Goal: Task Accomplishment & Management: Use online tool/utility

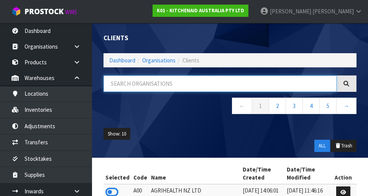
click at [288, 86] on input "text" at bounding box center [219, 83] width 233 height 16
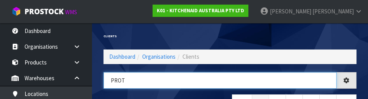
type input "PROT"
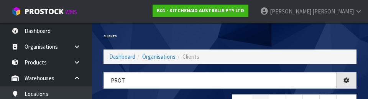
click at [328, 38] on div "Clients" at bounding box center [230, 36] width 264 height 26
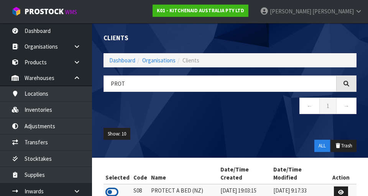
click at [111, 187] on icon at bounding box center [111, 192] width 13 height 11
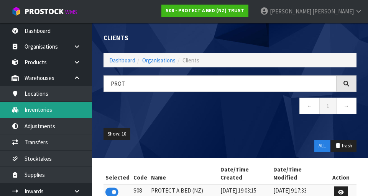
click at [37, 112] on link "Inventories" at bounding box center [46, 110] width 92 height 16
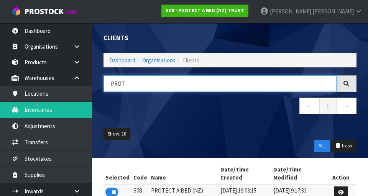
click at [258, 85] on input "PROT" at bounding box center [219, 83] width 233 height 16
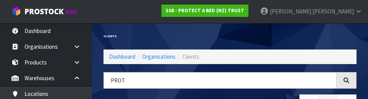
click at [303, 33] on div "Clients" at bounding box center [230, 36] width 264 height 26
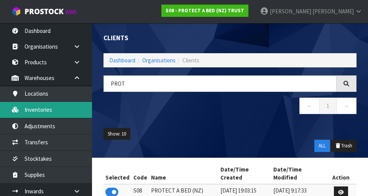
click at [32, 114] on link "Inventories" at bounding box center [46, 110] width 92 height 16
click at [33, 114] on link "Inventories" at bounding box center [46, 110] width 92 height 16
click at [33, 115] on link "Inventories" at bounding box center [46, 110] width 92 height 16
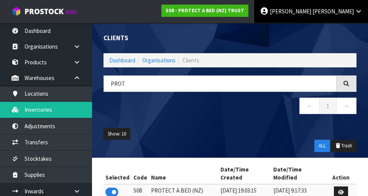
click at [345, 13] on span "[PERSON_NAME]" at bounding box center [332, 11] width 41 height 7
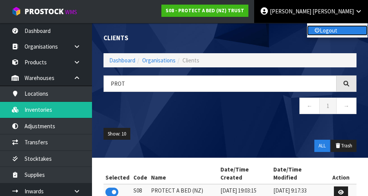
click at [341, 30] on link "Logout" at bounding box center [337, 30] width 61 height 10
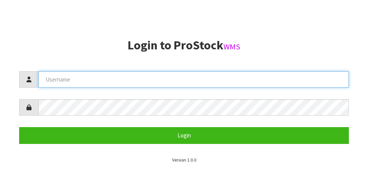
click at [82, 78] on input "text" at bounding box center [193, 79] width 310 height 16
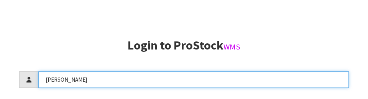
type input "[PERSON_NAME]"
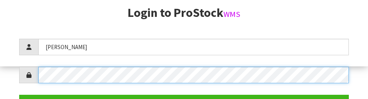
scroll to position [111, 0]
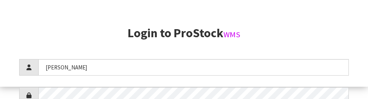
click at [353, 27] on aside "Login to ProStock WMS James Login Version 1.0.0" at bounding box center [184, 37] width 368 height 99
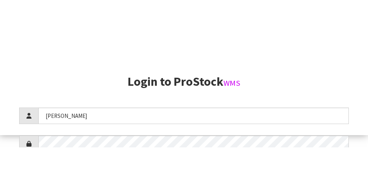
scroll to position [196, 0]
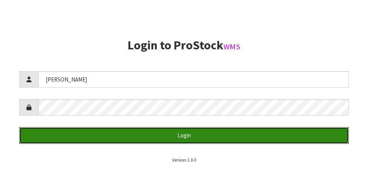
click at [66, 131] on button "Login" at bounding box center [184, 135] width 330 height 16
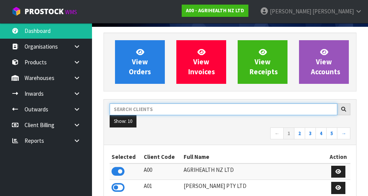
click at [131, 110] on input "text" at bounding box center [224, 109] width 228 height 12
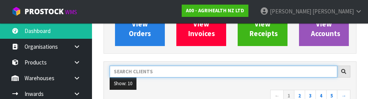
scroll to position [105, 0]
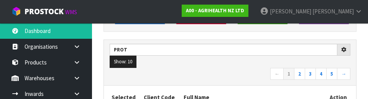
click at [257, 74] on nav "← 1 2 3 4 5 →" at bounding box center [230, 74] width 241 height 13
type input "PROT"
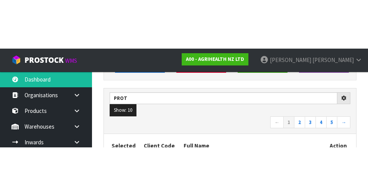
scroll to position [108, 0]
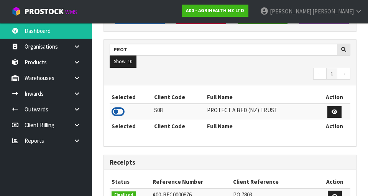
click at [120, 114] on icon at bounding box center [118, 111] width 13 height 11
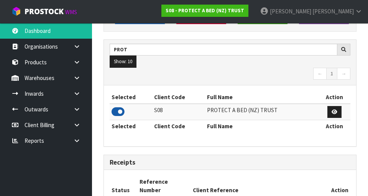
scroll to position [624, 264]
click at [74, 64] on icon at bounding box center [76, 62] width 7 height 6
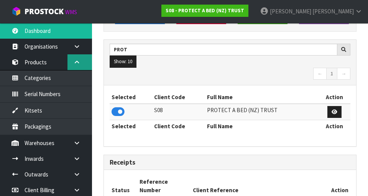
click at [74, 63] on icon at bounding box center [76, 62] width 7 height 6
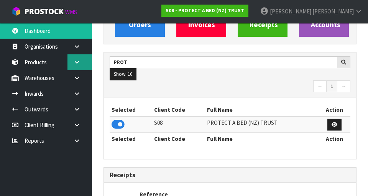
scroll to position [88, 0]
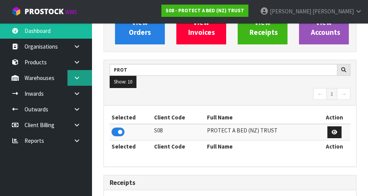
click at [75, 77] on icon at bounding box center [76, 78] width 7 height 6
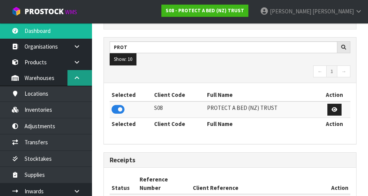
scroll to position [114, 0]
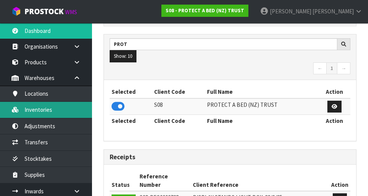
click at [38, 109] on link "Inventories" at bounding box center [46, 110] width 92 height 16
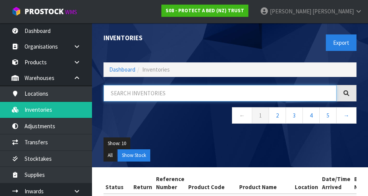
click at [267, 96] on input "text" at bounding box center [219, 93] width 233 height 16
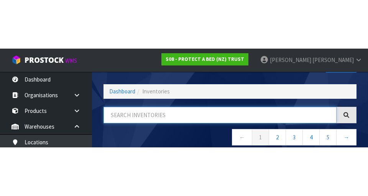
scroll to position [44, 0]
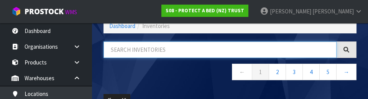
type input "3"
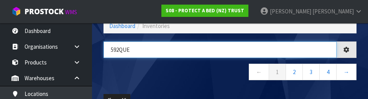
type input "592QUE"
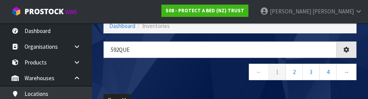
click at [220, 86] on div "592QUE ← 1 2 3 4 →" at bounding box center [230, 64] width 264 height 47
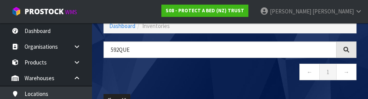
click at [255, 80] on nav "← 1 →" at bounding box center [229, 73] width 253 height 19
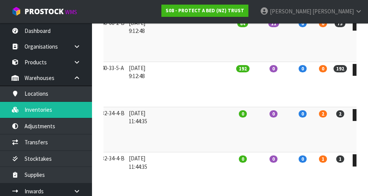
scroll to position [303, 0]
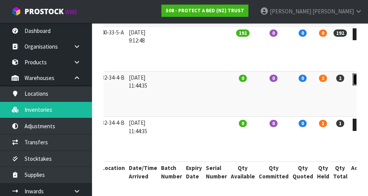
click at [353, 82] on link at bounding box center [360, 80] width 14 height 12
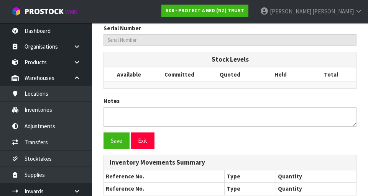
type input "F0592QUE0"
type input "COOL LUXE FRESCHE BXD MP QUE"
type input "32-34-4-B"
type input "S08-IRY0009013"
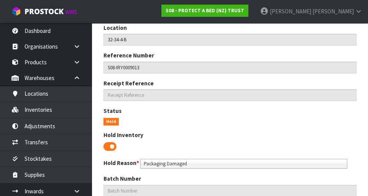
scroll to position [111, 0]
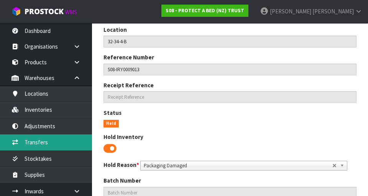
click at [34, 144] on link "Transfers" at bounding box center [46, 142] width 92 height 16
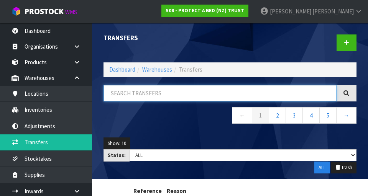
paste input "592QUE"
type input "592QUE"
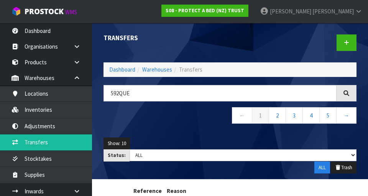
click at [293, 129] on div "592QUE ← 1 2 3 4 5 →" at bounding box center [230, 108] width 264 height 47
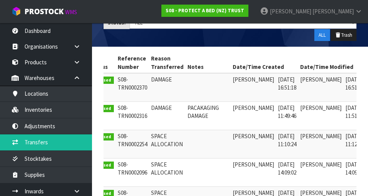
scroll to position [134, 0]
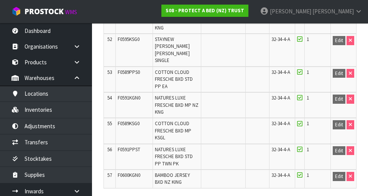
scroll to position [1349, 0]
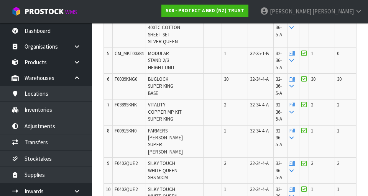
scroll to position [319, 0]
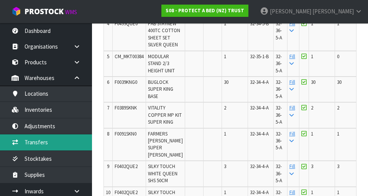
click at [32, 146] on link "Transfers" at bounding box center [46, 142] width 92 height 16
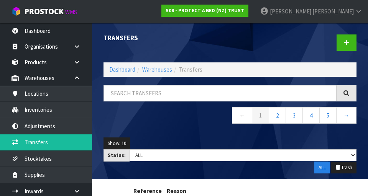
click at [296, 135] on div "Show: 10 5 10 25 50 Status: Draft Pending Pick Goods Picked Finalised ALL ALL T…" at bounding box center [230, 156] width 264 height 48
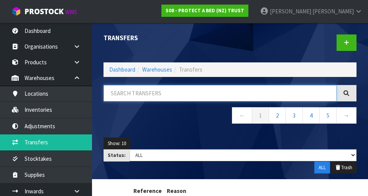
paste input "592QUE"
type input "592QUE"
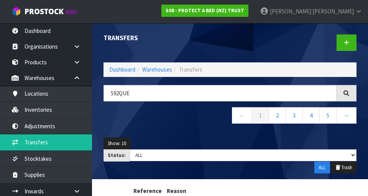
click at [279, 136] on div "Show: 10 5 10 25 50 Status: Draft Pending Pick Goods Picked Finalised ALL ALL T…" at bounding box center [230, 156] width 264 height 48
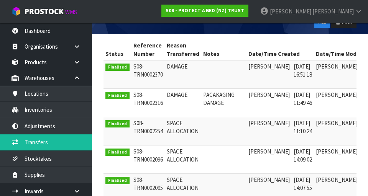
scroll to position [146, 0]
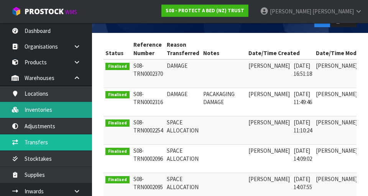
click at [33, 111] on link "Inventories" at bounding box center [46, 110] width 92 height 16
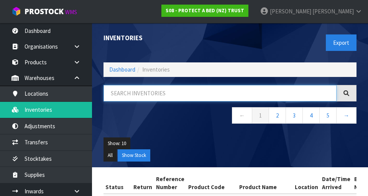
paste input "592QUE"
type input "592QUE"
